Goal: Check status: Check status

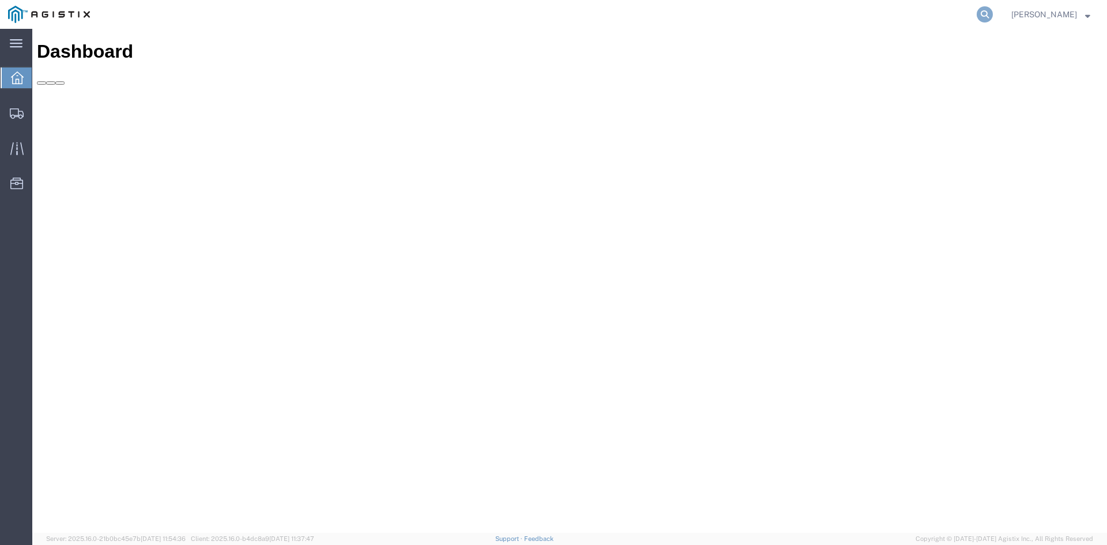
click at [993, 14] on icon at bounding box center [985, 14] width 16 height 16
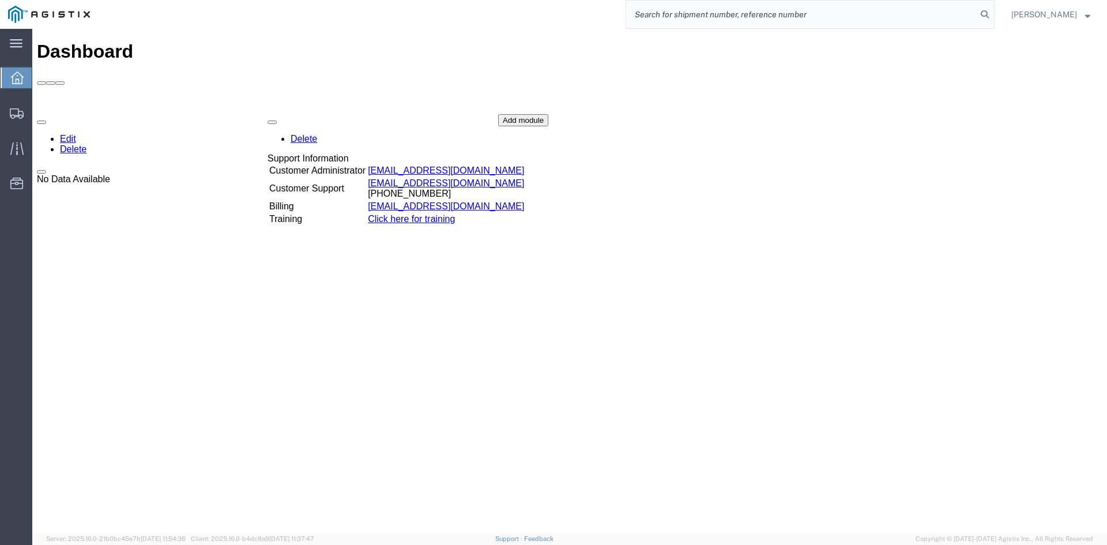
click at [820, 5] on input "search" at bounding box center [801, 15] width 351 height 28
paste input "56462140"
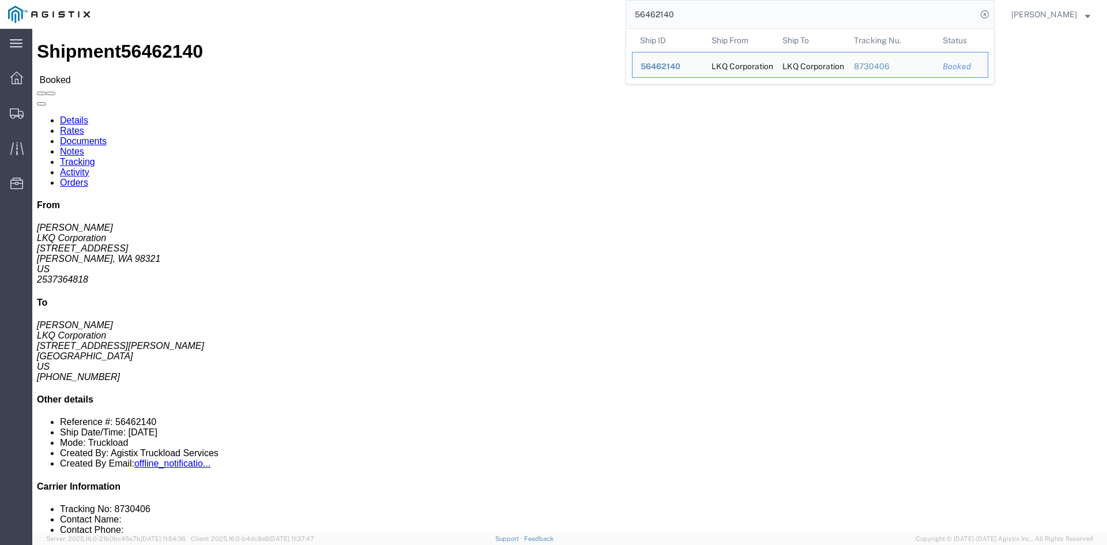
click at [659, 13] on input "56462140" at bounding box center [801, 15] width 351 height 28
paste input "15881"
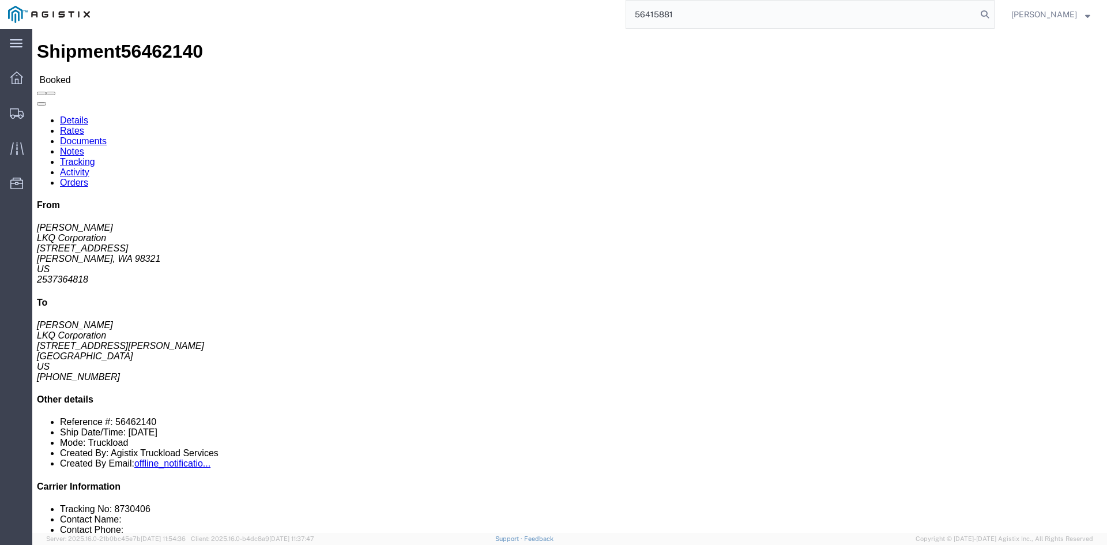
type input "56415881"
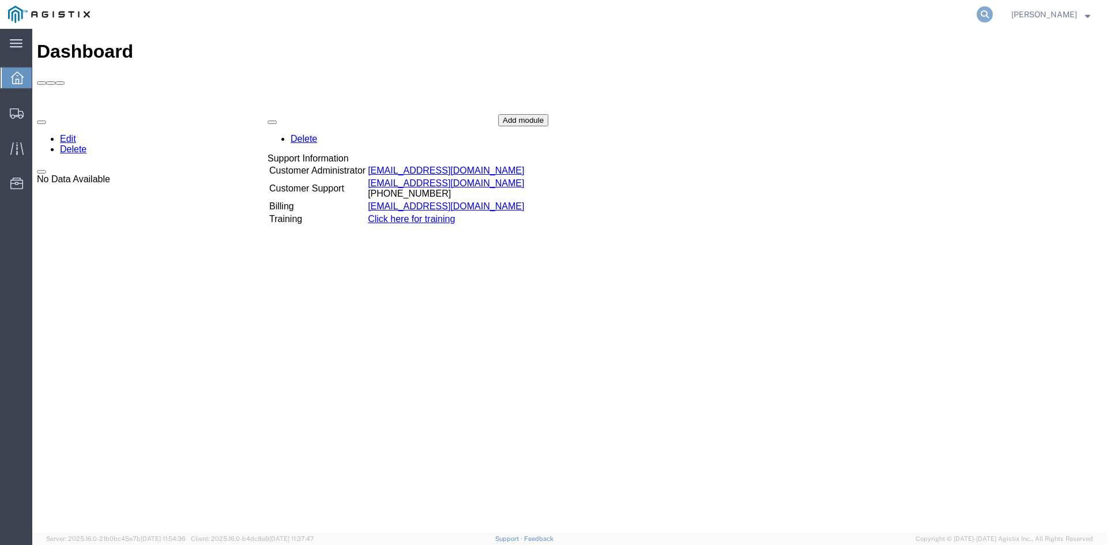
click at [993, 14] on icon at bounding box center [985, 14] width 16 height 16
paste input "56443081"
type input "56443081"
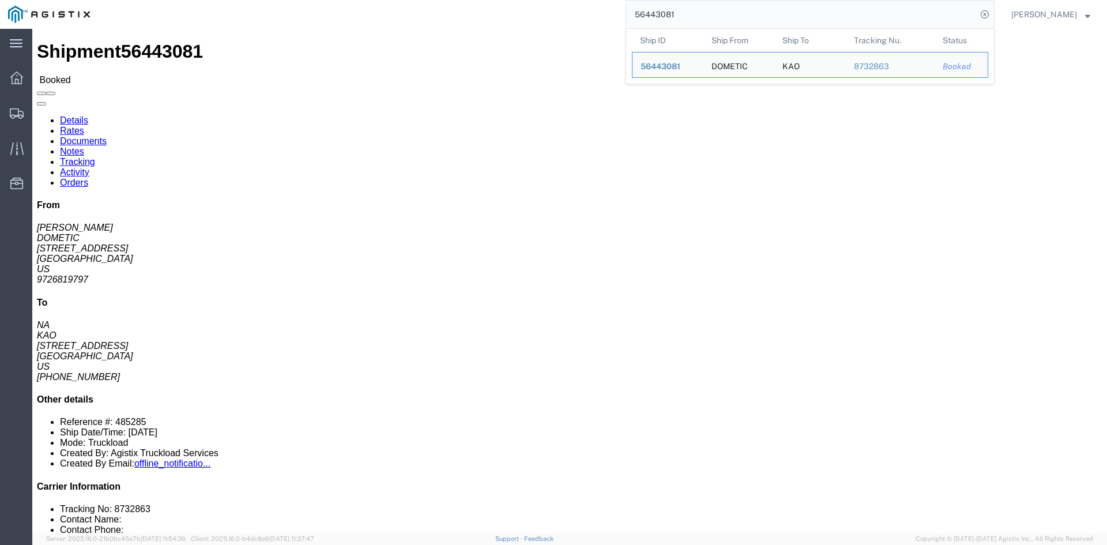
click at [653, 18] on input "56443081" at bounding box center [801, 15] width 351 height 28
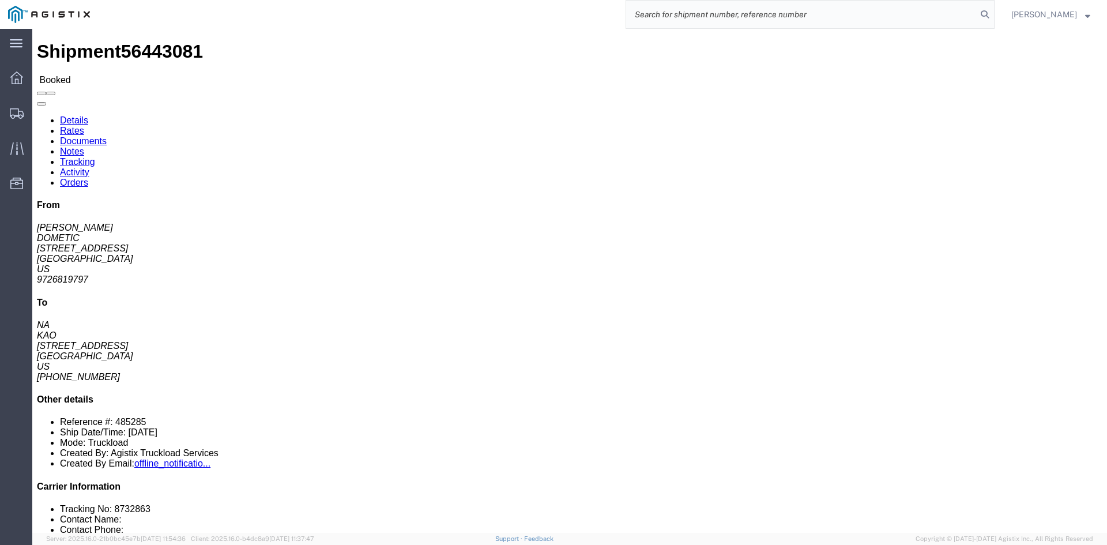
click at [851, 14] on input "search" at bounding box center [801, 15] width 351 height 28
type input "56496224"
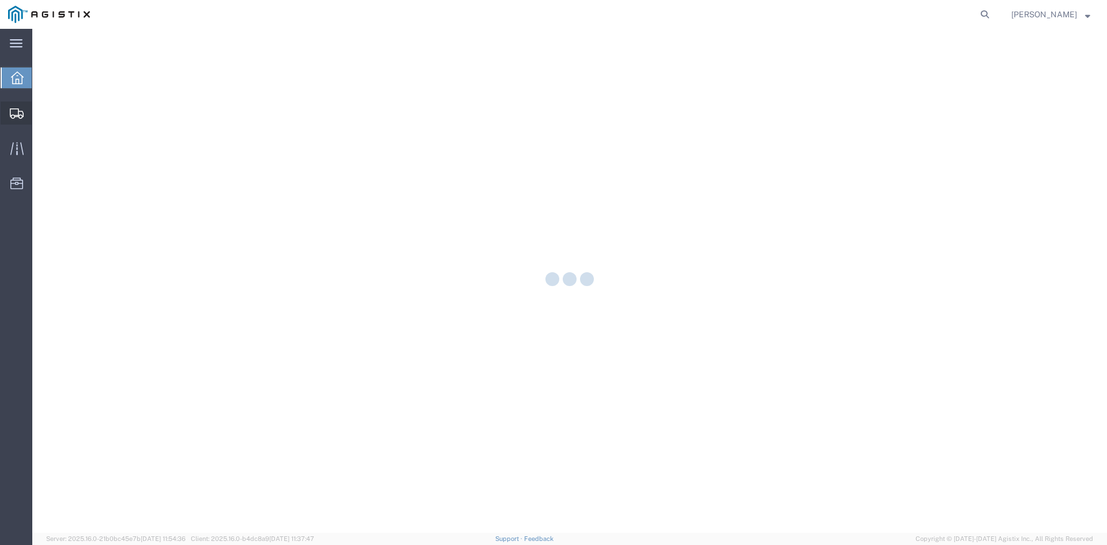
click at [17, 112] on icon at bounding box center [17, 113] width 14 height 10
click at [993, 7] on icon at bounding box center [985, 14] width 16 height 16
paste input "56443081"
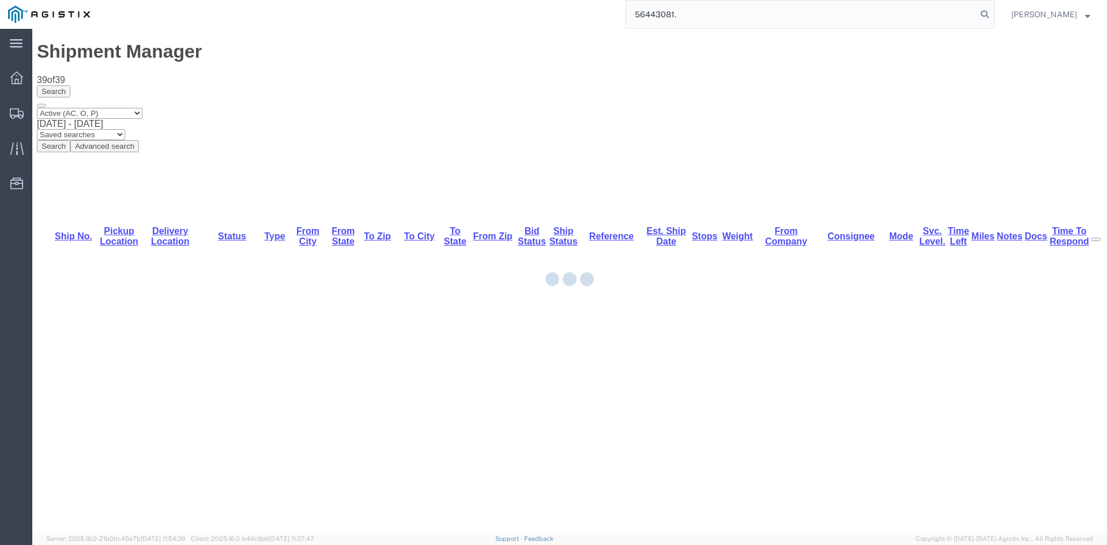
type input "56443081"
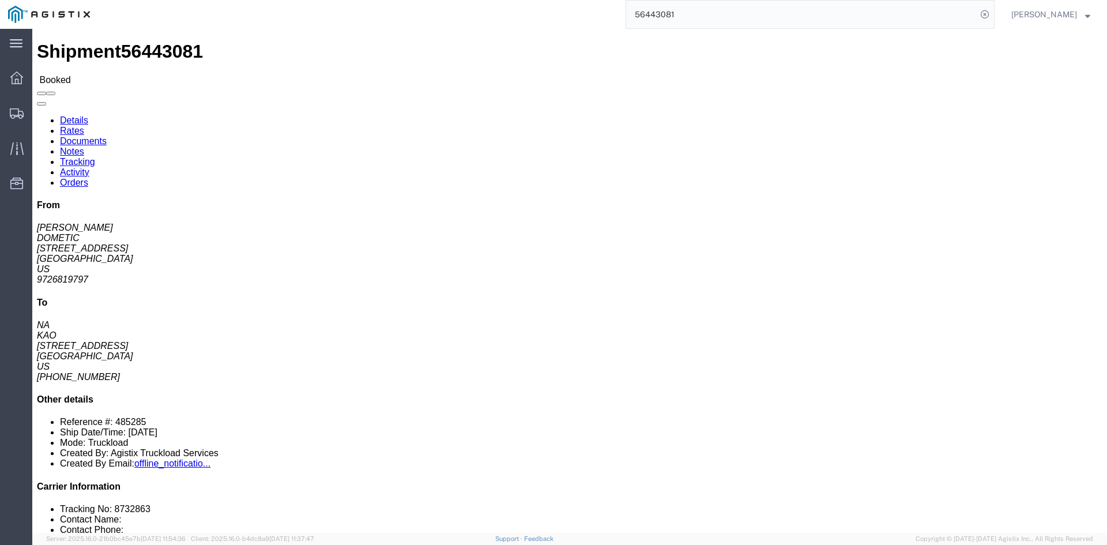
click link "Notes"
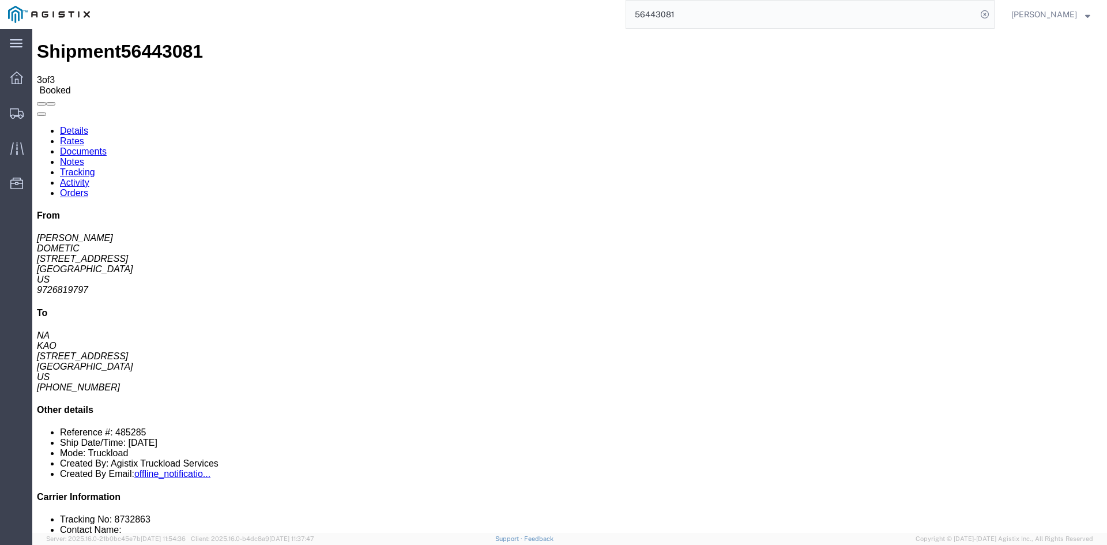
click at [72, 126] on link "Details" at bounding box center [74, 131] width 28 height 10
